Goal: Information Seeking & Learning: Check status

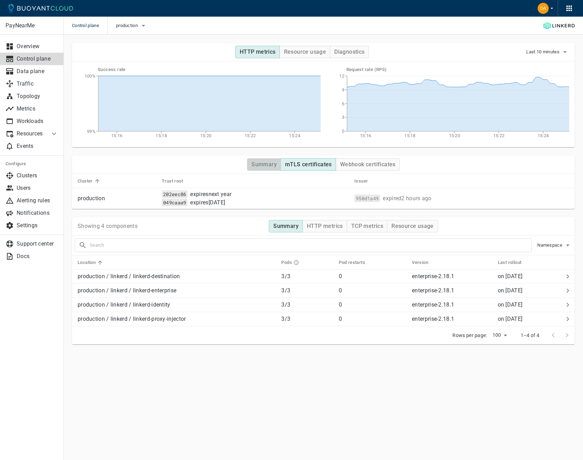
click at [271, 167] on h4 "Summary" at bounding box center [264, 164] width 25 height 7
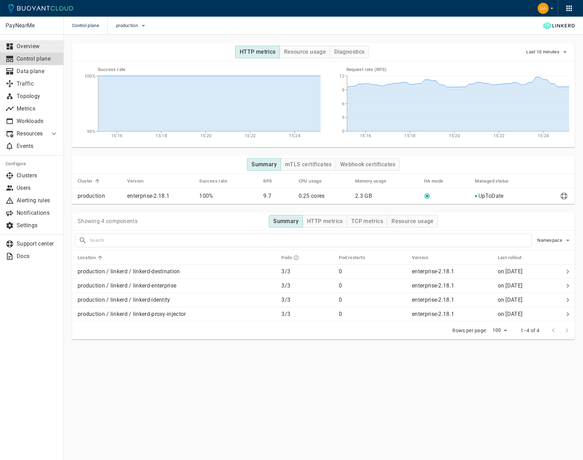
click at [32, 48] on p "Overview" at bounding box center [38, 46] width 42 height 7
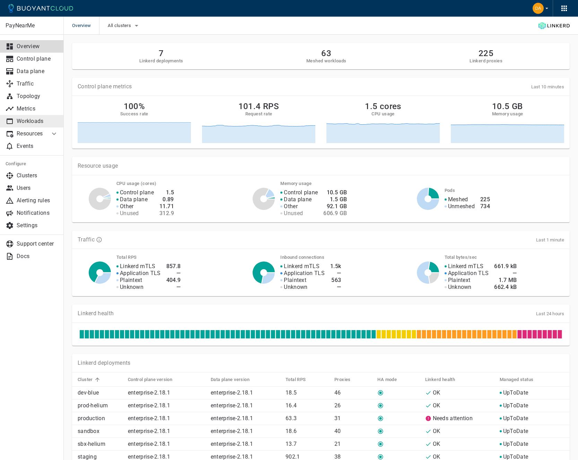
click at [32, 122] on p "Workloads" at bounding box center [38, 121] width 42 height 7
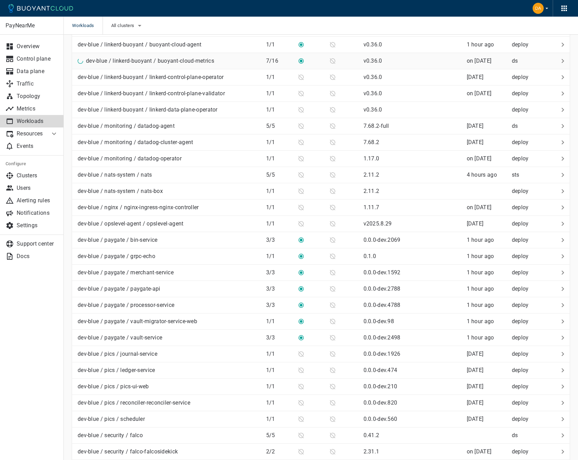
scroll to position [428, 0]
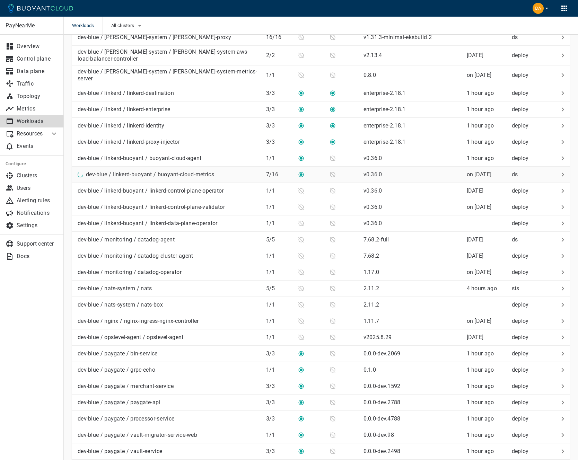
click at [140, 173] on p "dev-blue / linkerd-buoyant / buoyant-cloud-metrics" at bounding box center [150, 174] width 128 height 7
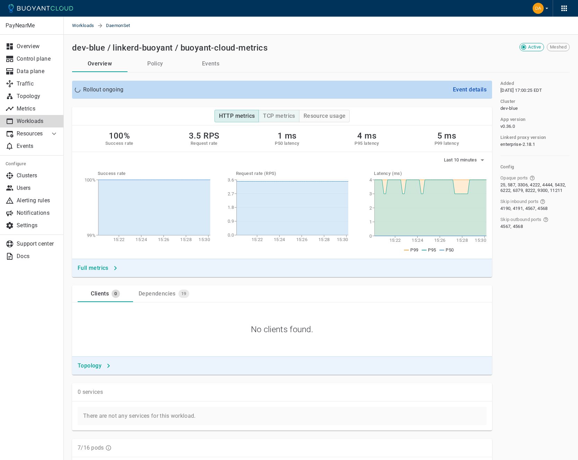
click at [274, 117] on h4 "TCP metrics" at bounding box center [279, 116] width 32 height 7
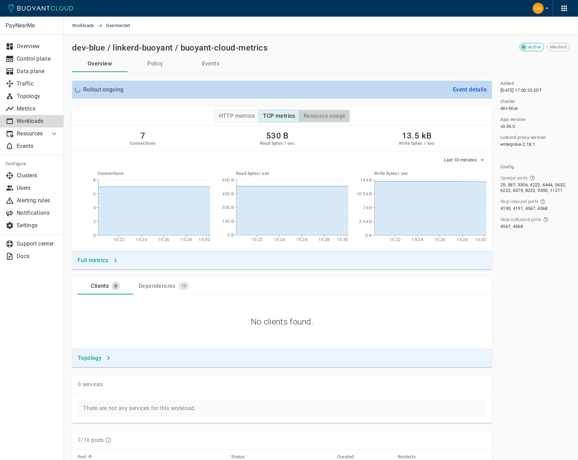
click at [322, 118] on h4 "Resource usage" at bounding box center [325, 116] width 42 height 7
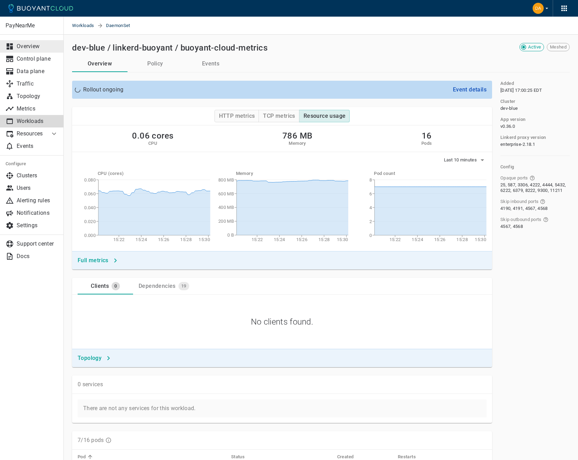
click at [35, 48] on p "Overview" at bounding box center [38, 46] width 42 height 7
